Goal: Check status: Check status

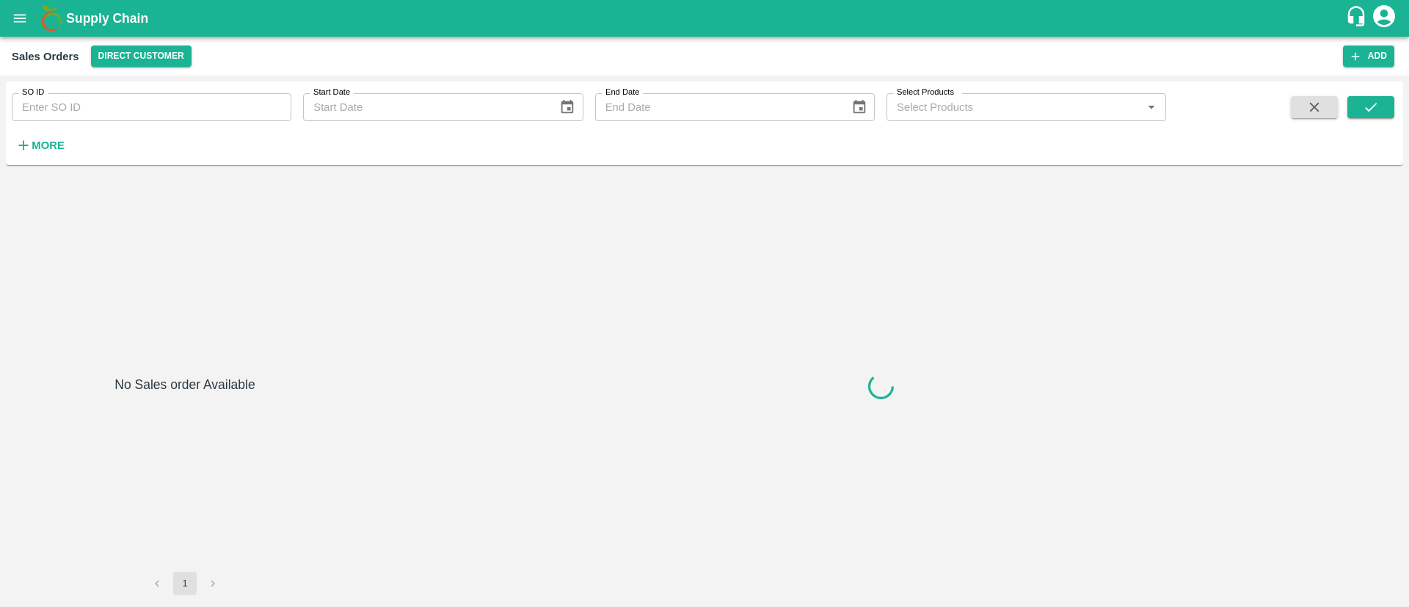
type input "604442"
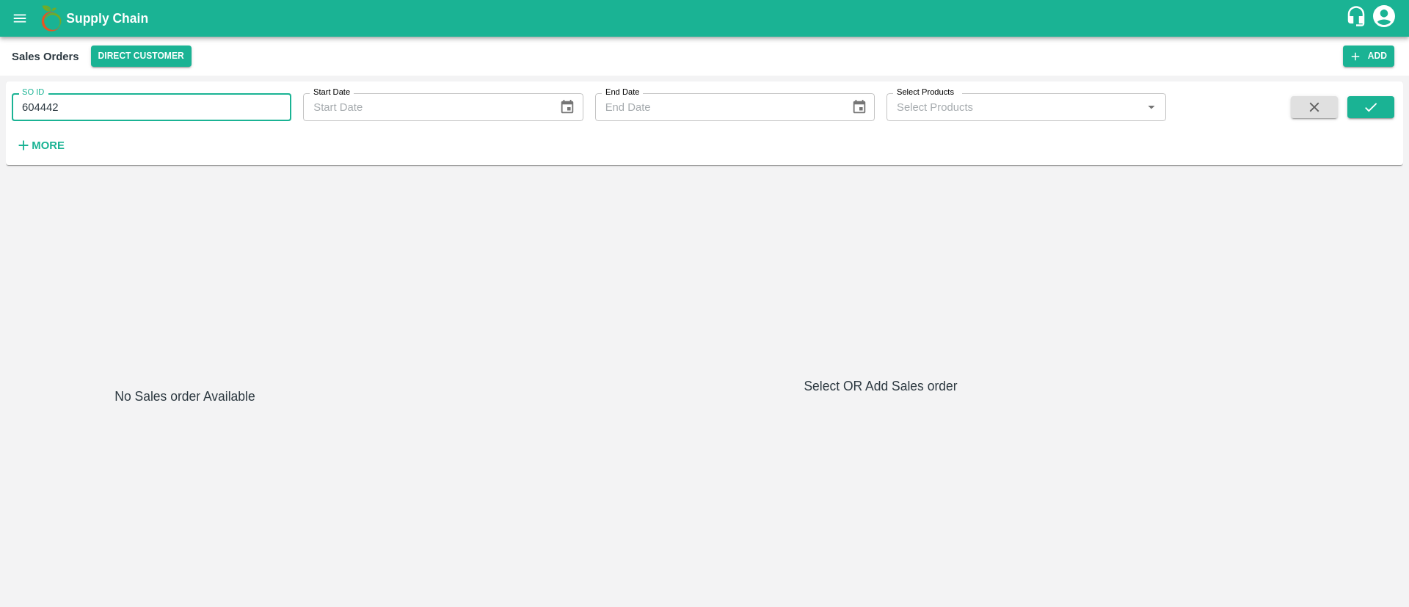
click at [156, 104] on input "604442" at bounding box center [152, 107] width 280 height 28
click at [1387, 105] on button "submit" at bounding box center [1370, 107] width 47 height 22
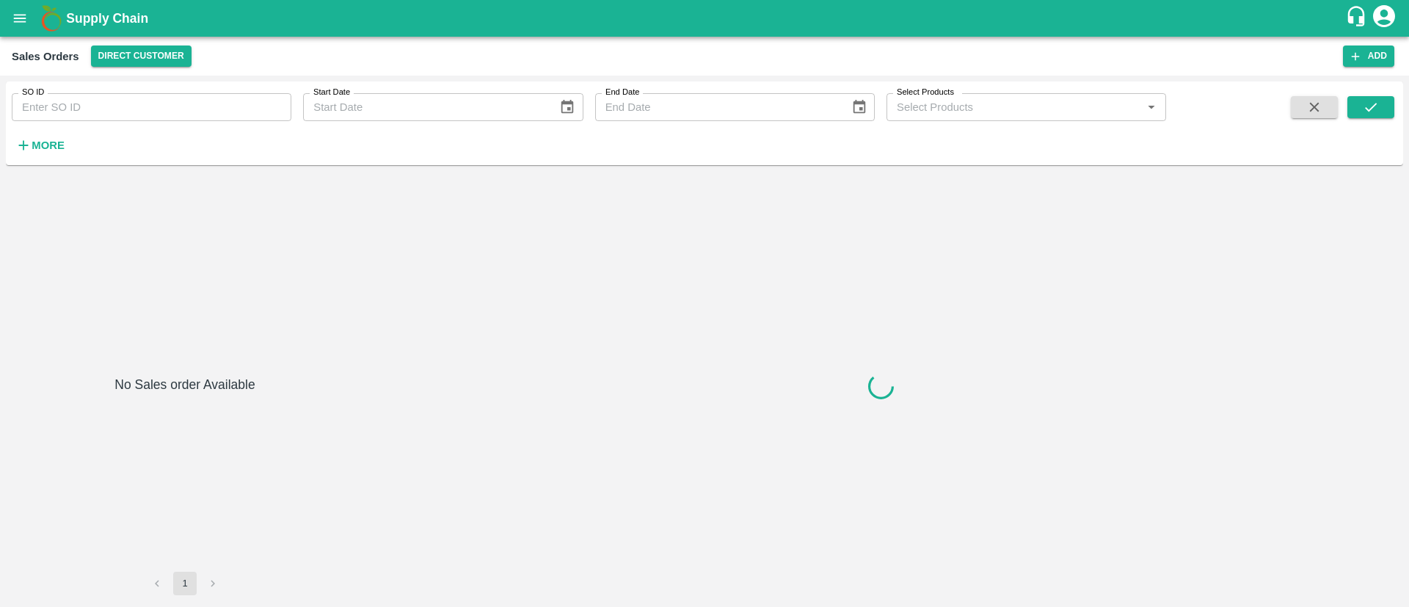
type input "604442"
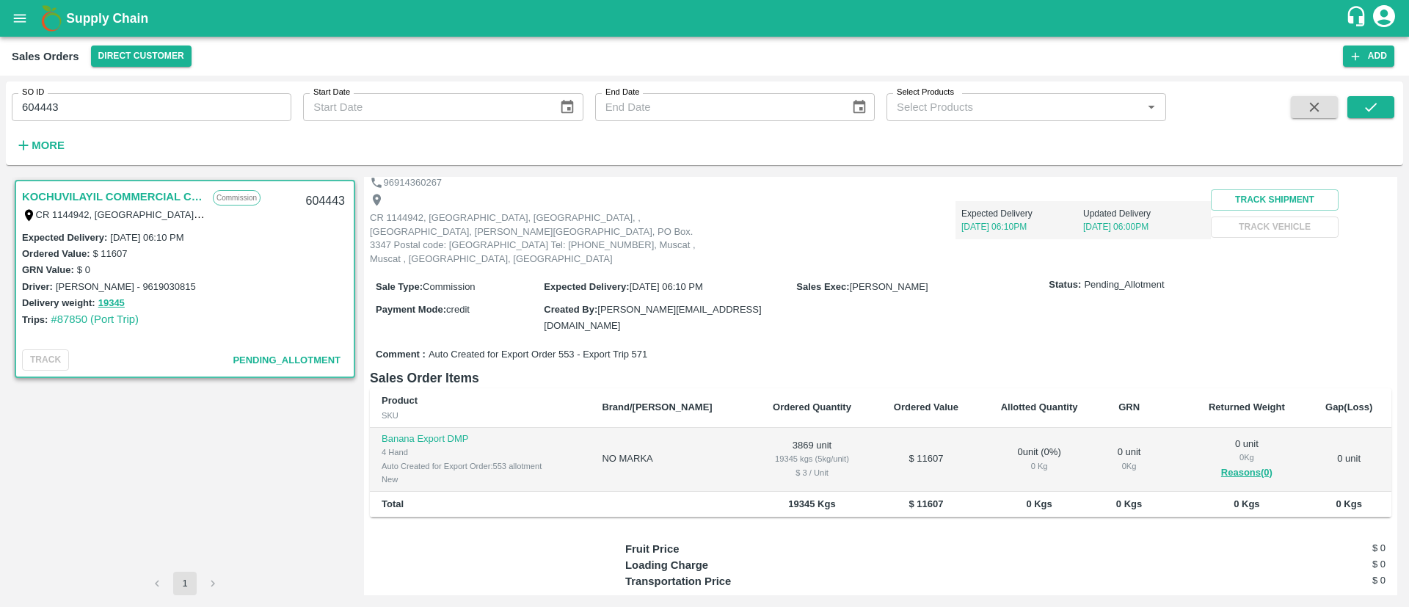
scroll to position [73, 0]
